Goal: Navigation & Orientation: Find specific page/section

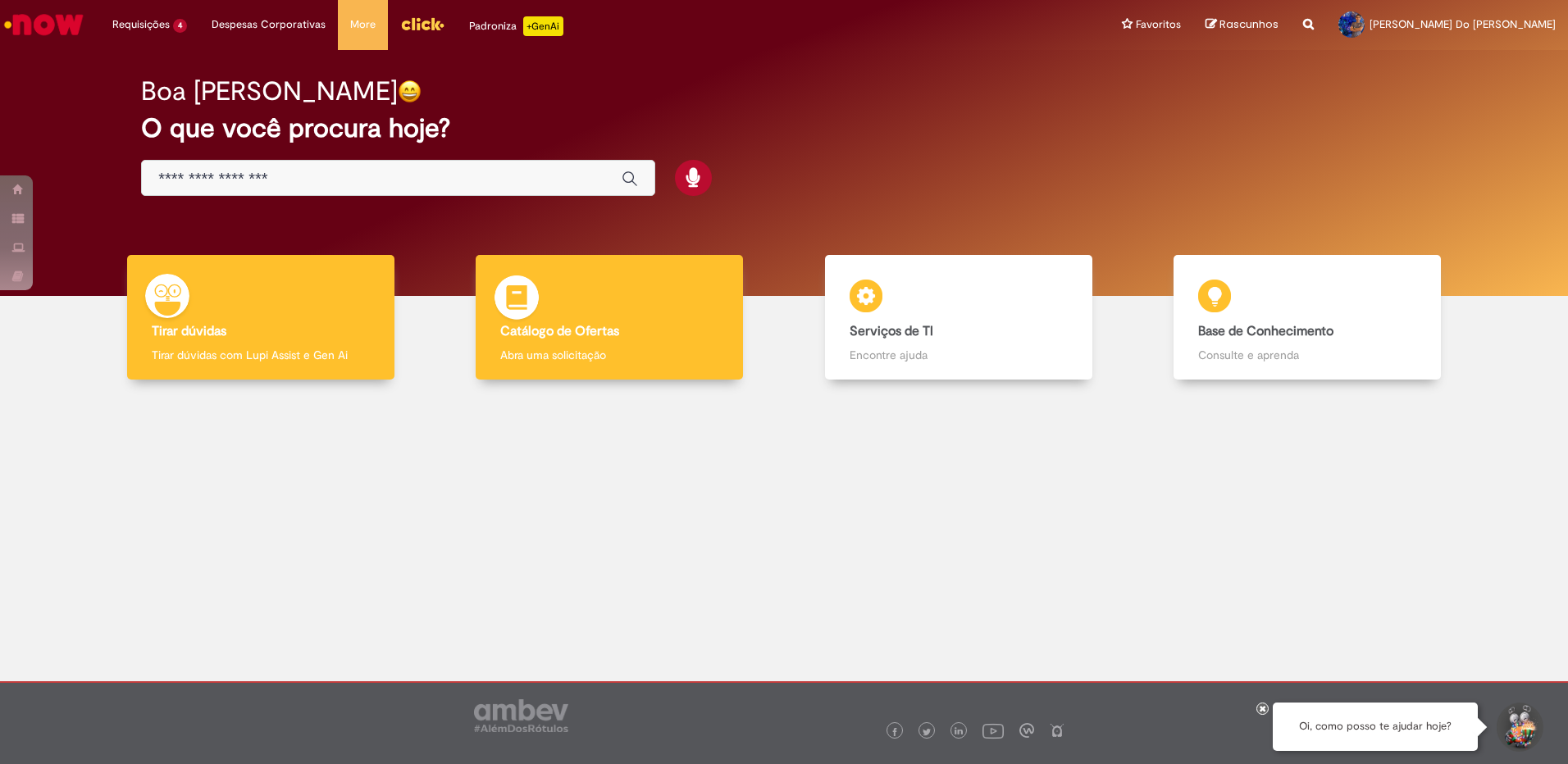
click at [695, 303] on div "Catálogo de Ofertas Catálogo de Ofertas Abra uma solicitação" at bounding box center [609, 317] width 268 height 126
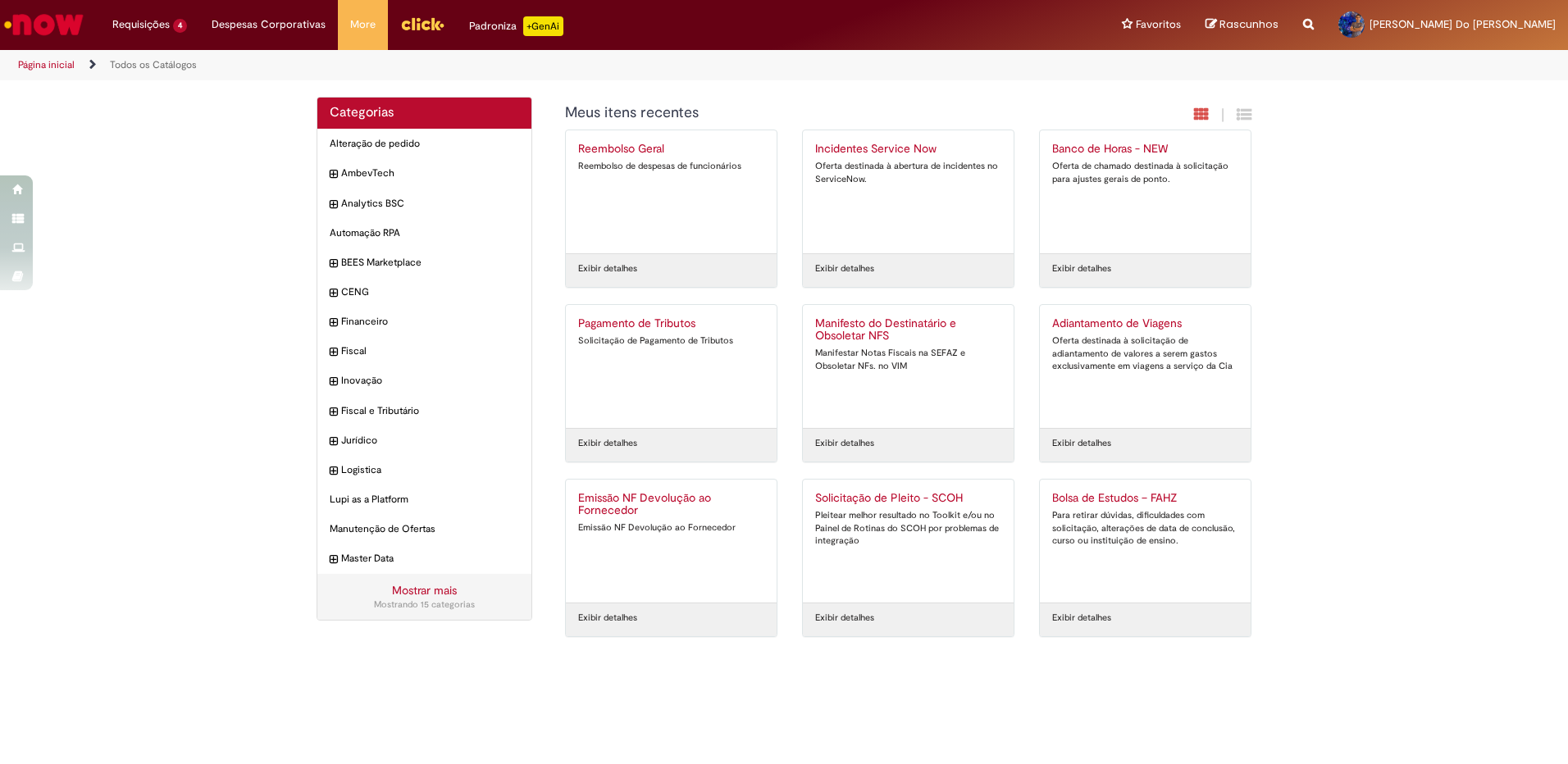
click at [72, 25] on img "Ir para a Homepage" at bounding box center [44, 25] width 84 height 33
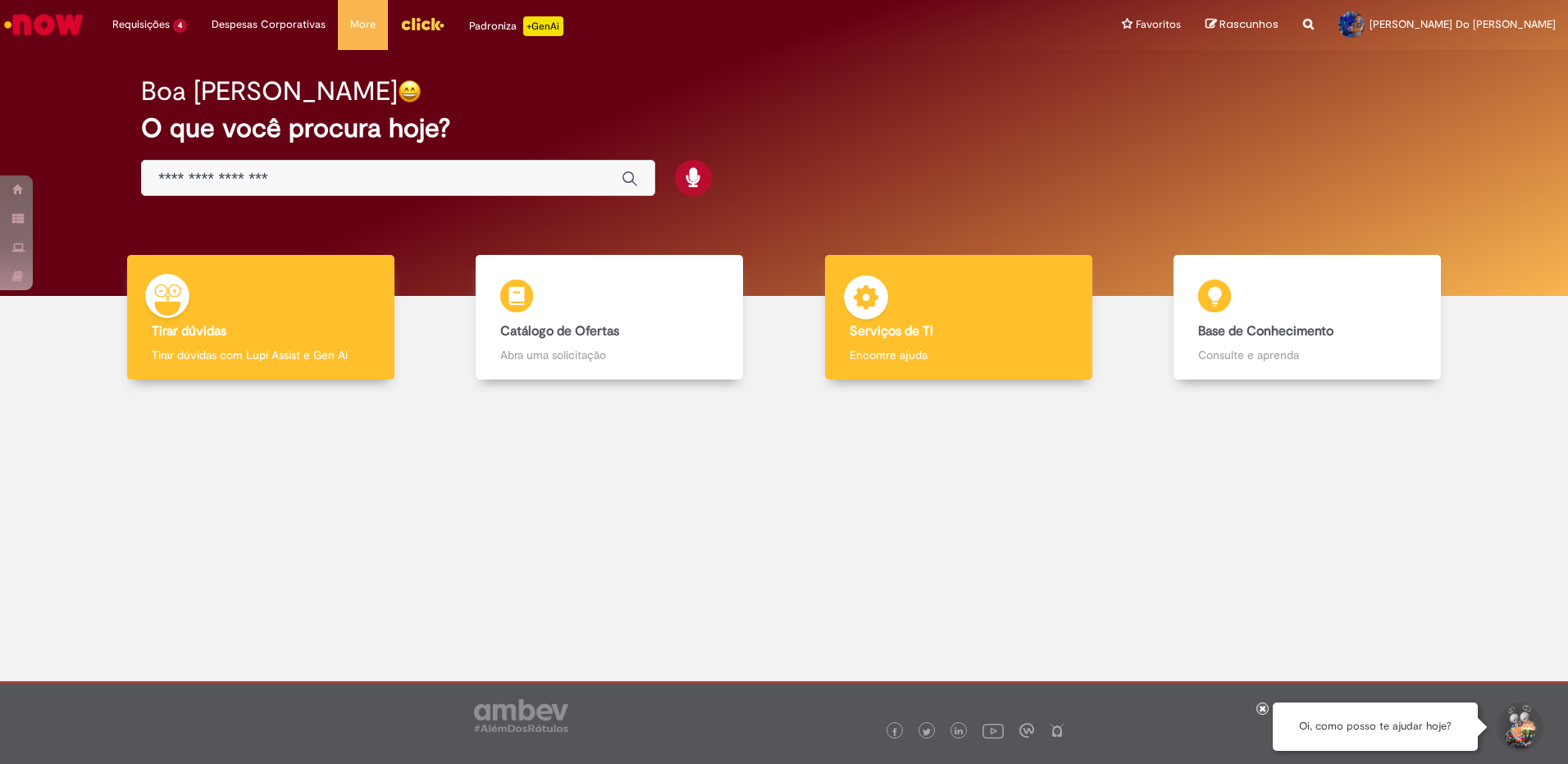
click at [1000, 313] on div "Serviços de TI Serviços de TI Encontre ajuda" at bounding box center [958, 317] width 268 height 126
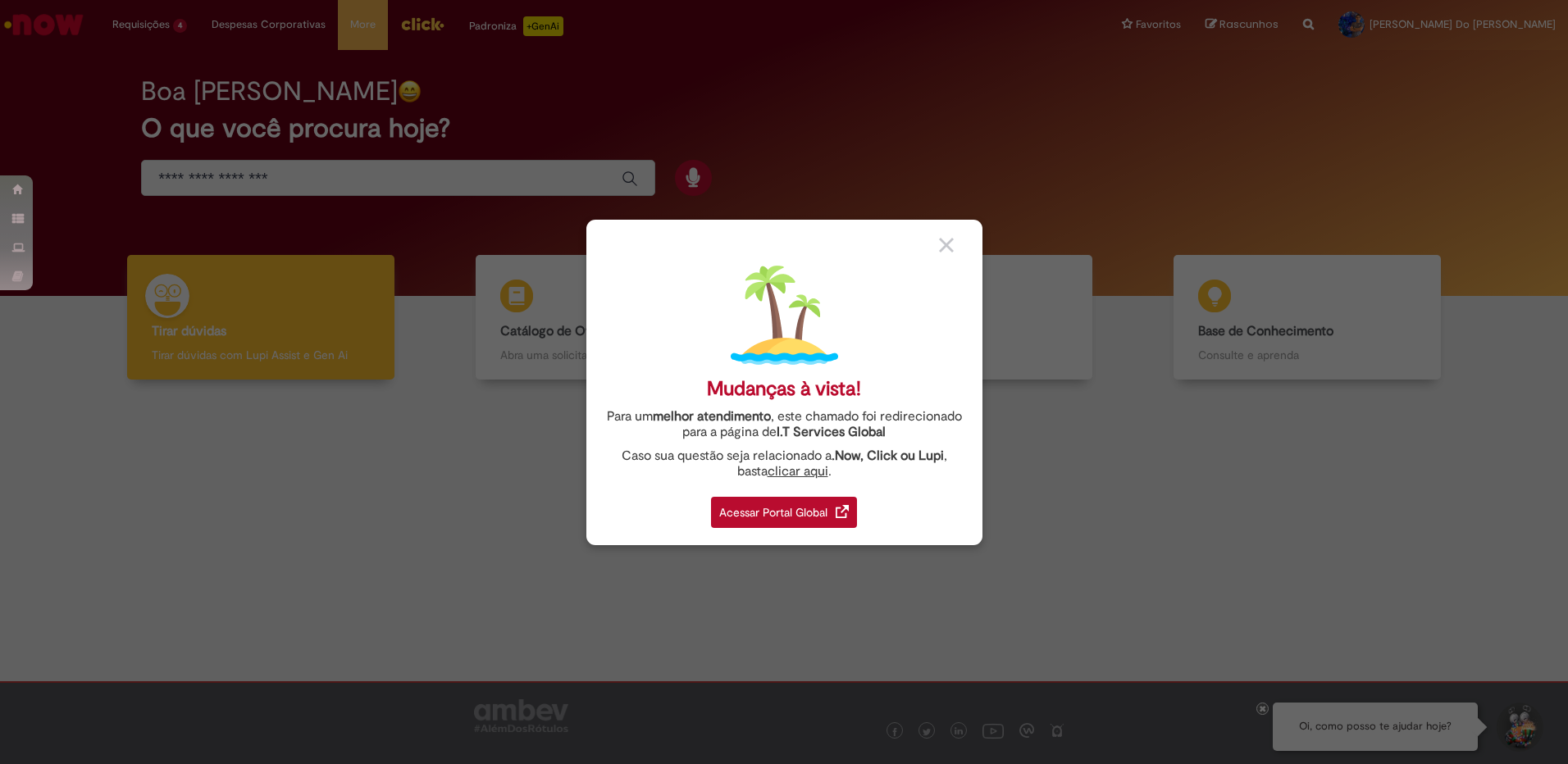
click at [808, 508] on div "Acessar Portal Global" at bounding box center [784, 512] width 146 height 31
